Goal: Task Accomplishment & Management: Use online tool/utility

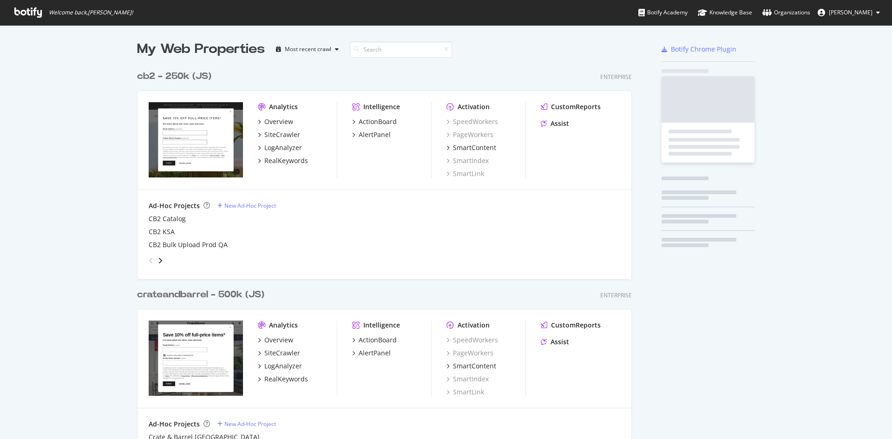
scroll to position [974, 495]
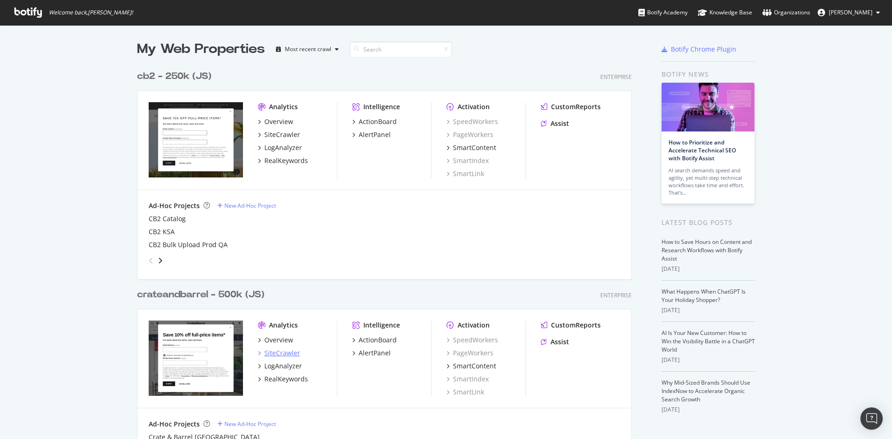
click at [288, 355] on div "SiteCrawler" at bounding box center [282, 353] width 36 height 9
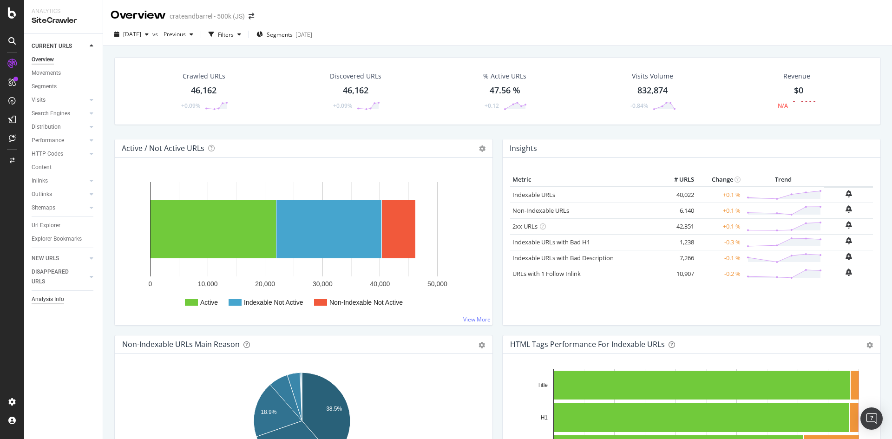
click at [61, 301] on div "Analysis Info" at bounding box center [48, 300] width 33 height 10
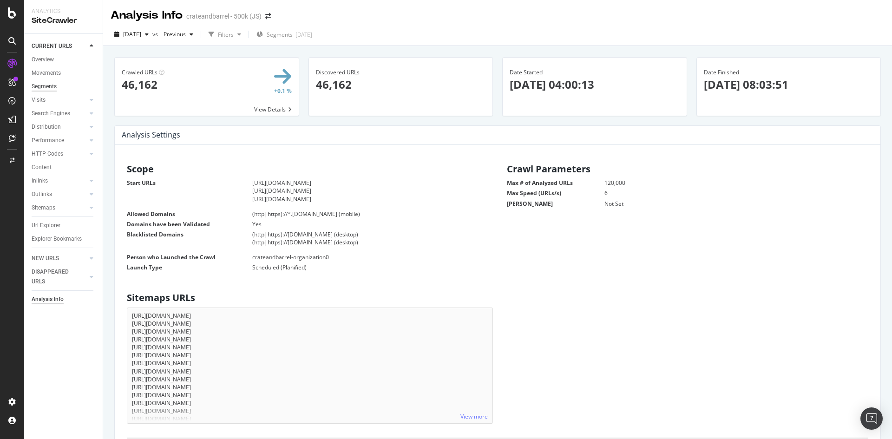
click at [47, 86] on div "Segments" at bounding box center [44, 87] width 25 height 10
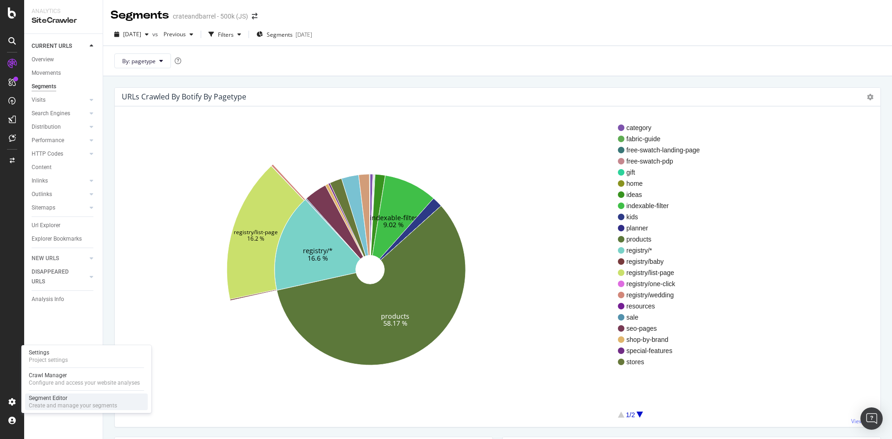
click at [53, 401] on div "Segment Editor" at bounding box center [73, 398] width 88 height 7
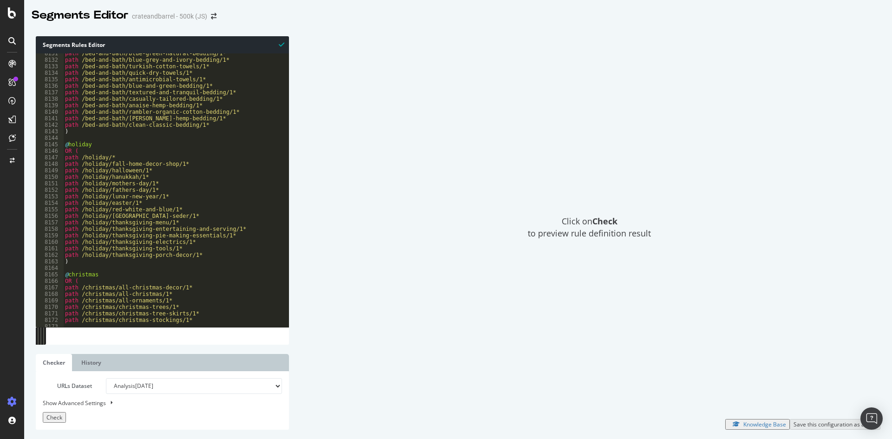
scroll to position [14964, 0]
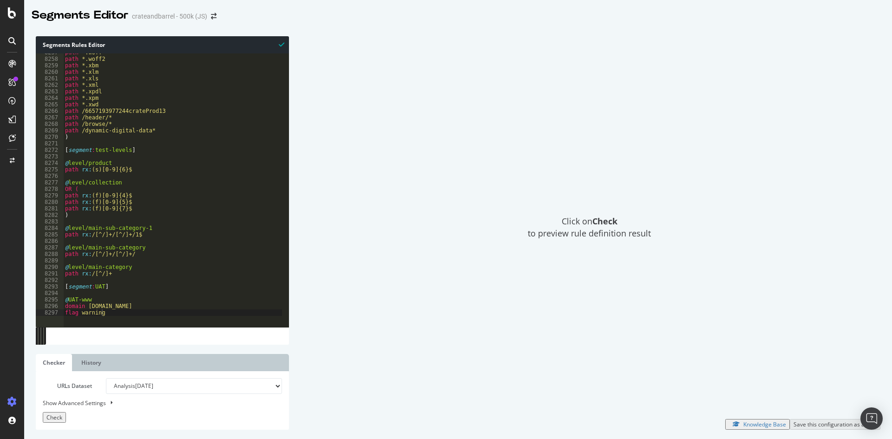
click at [97, 402] on div "Show Advanced Settings" at bounding box center [155, 403] width 239 height 9
select select "5000"
select select "100"
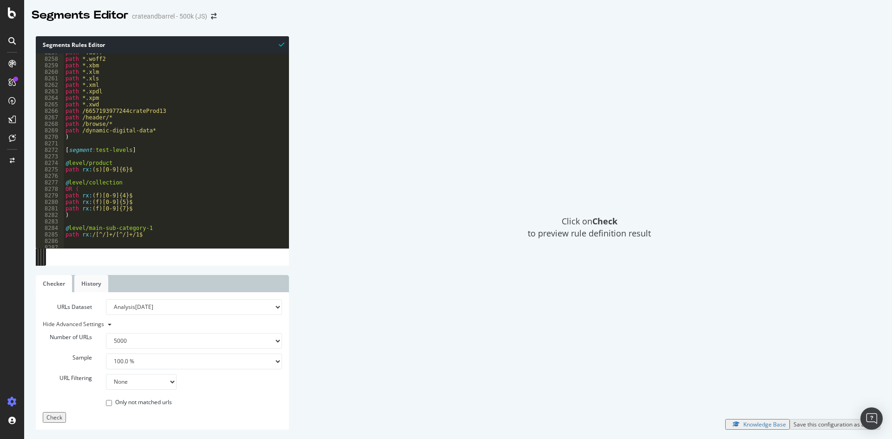
click at [87, 275] on link "History" at bounding box center [91, 283] width 34 height 17
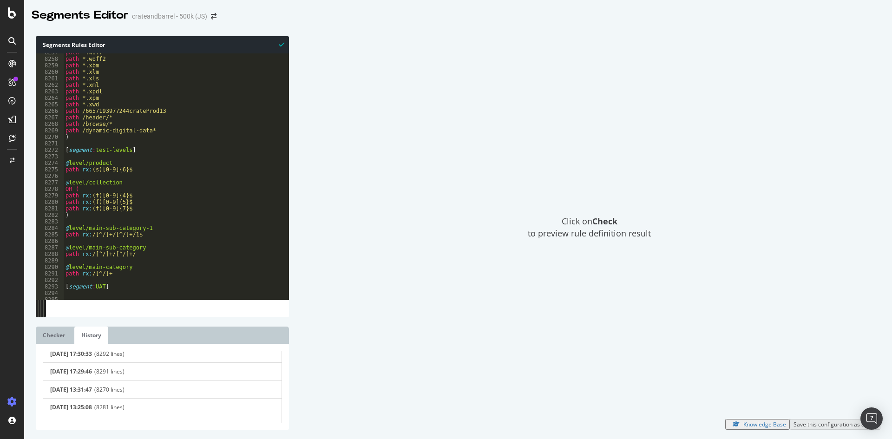
scroll to position [0, 0]
